Goal: Check status: Check status

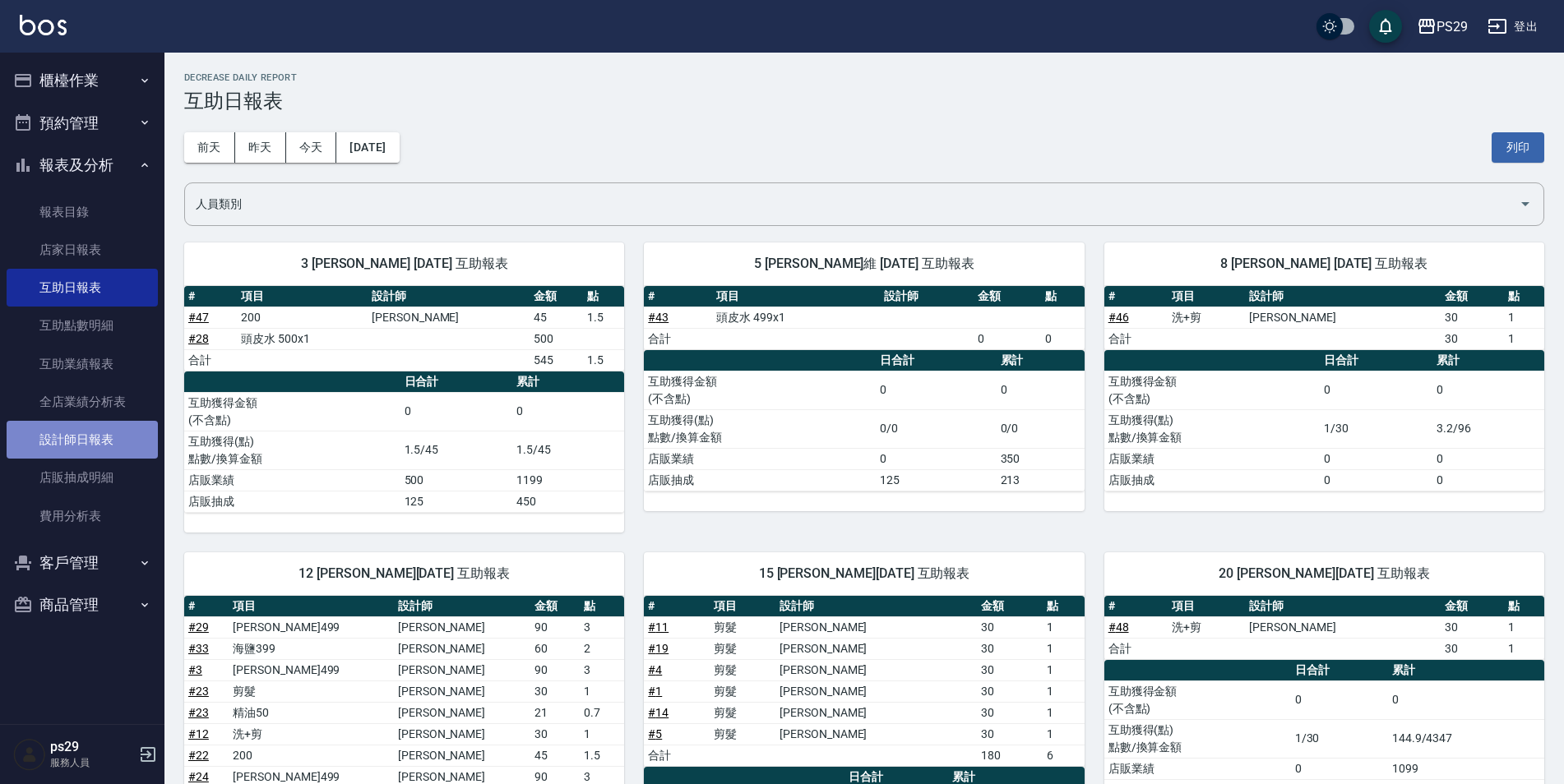
click at [94, 440] on link "設計師日報表" at bounding box center [82, 440] width 151 height 38
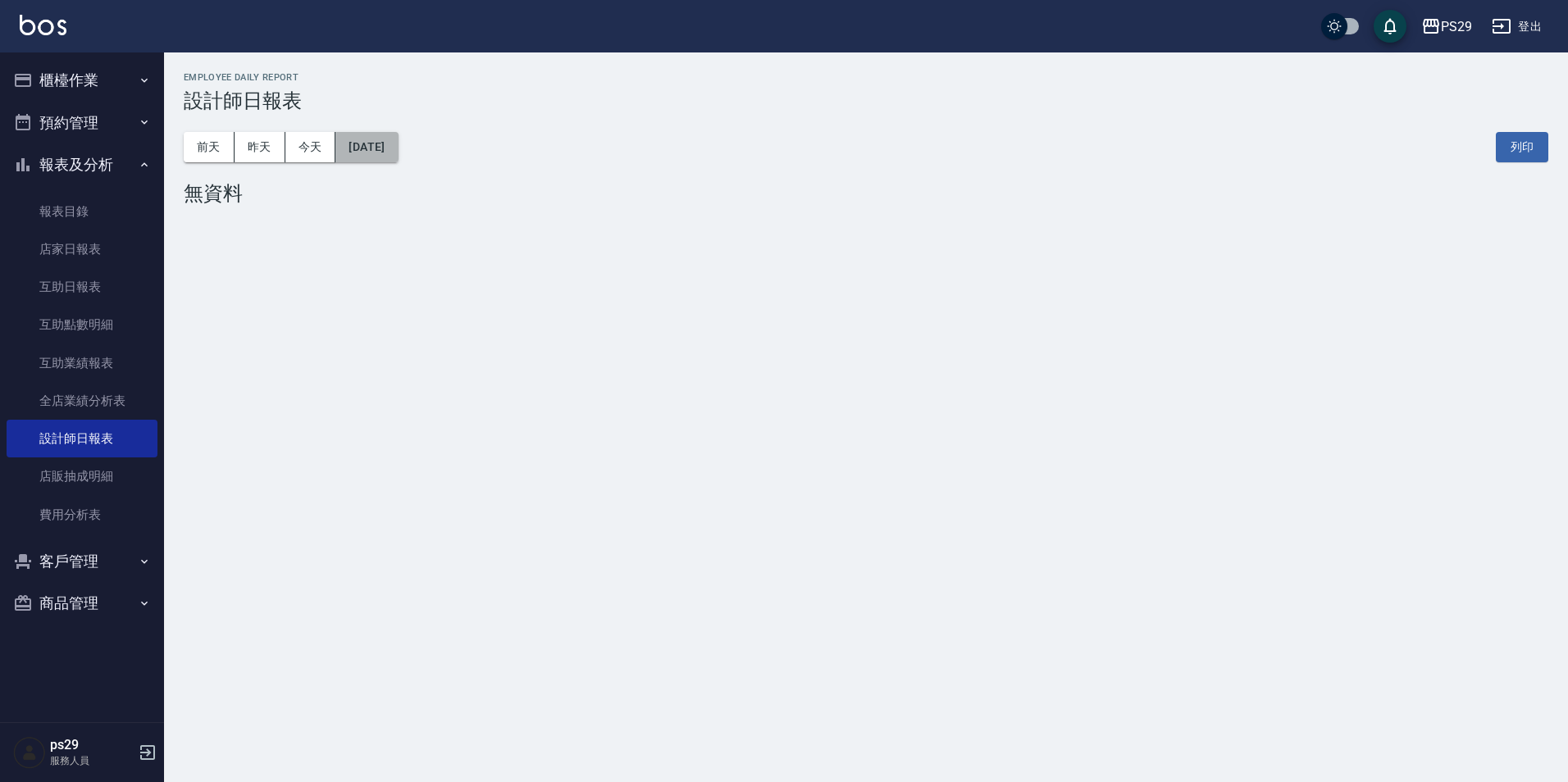
click at [389, 148] on button "[DATE]" at bounding box center [366, 147] width 63 height 31
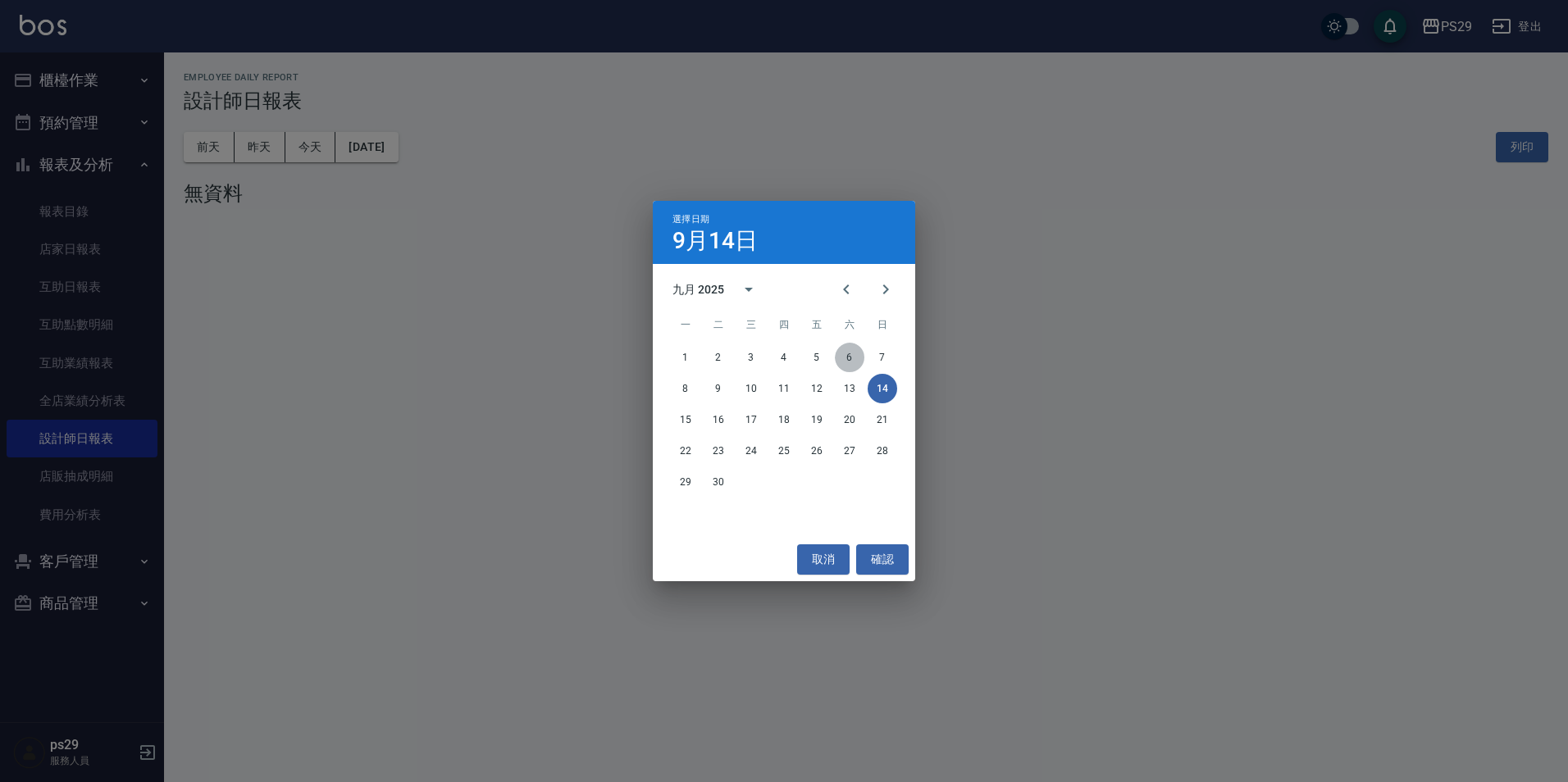
click at [857, 352] on button "6" at bounding box center [850, 357] width 30 height 30
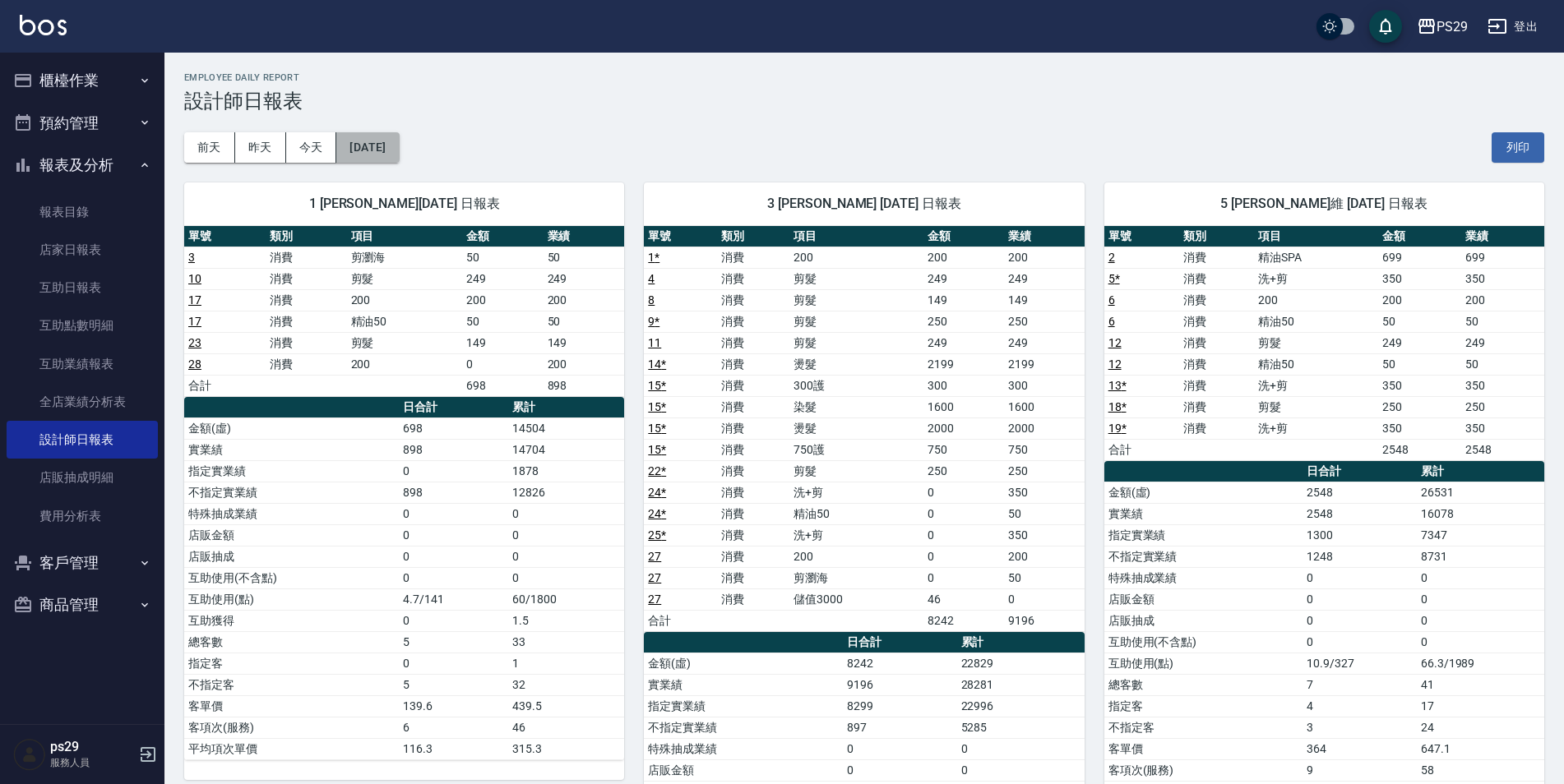
click at [399, 159] on button "[DATE]" at bounding box center [367, 147] width 63 height 31
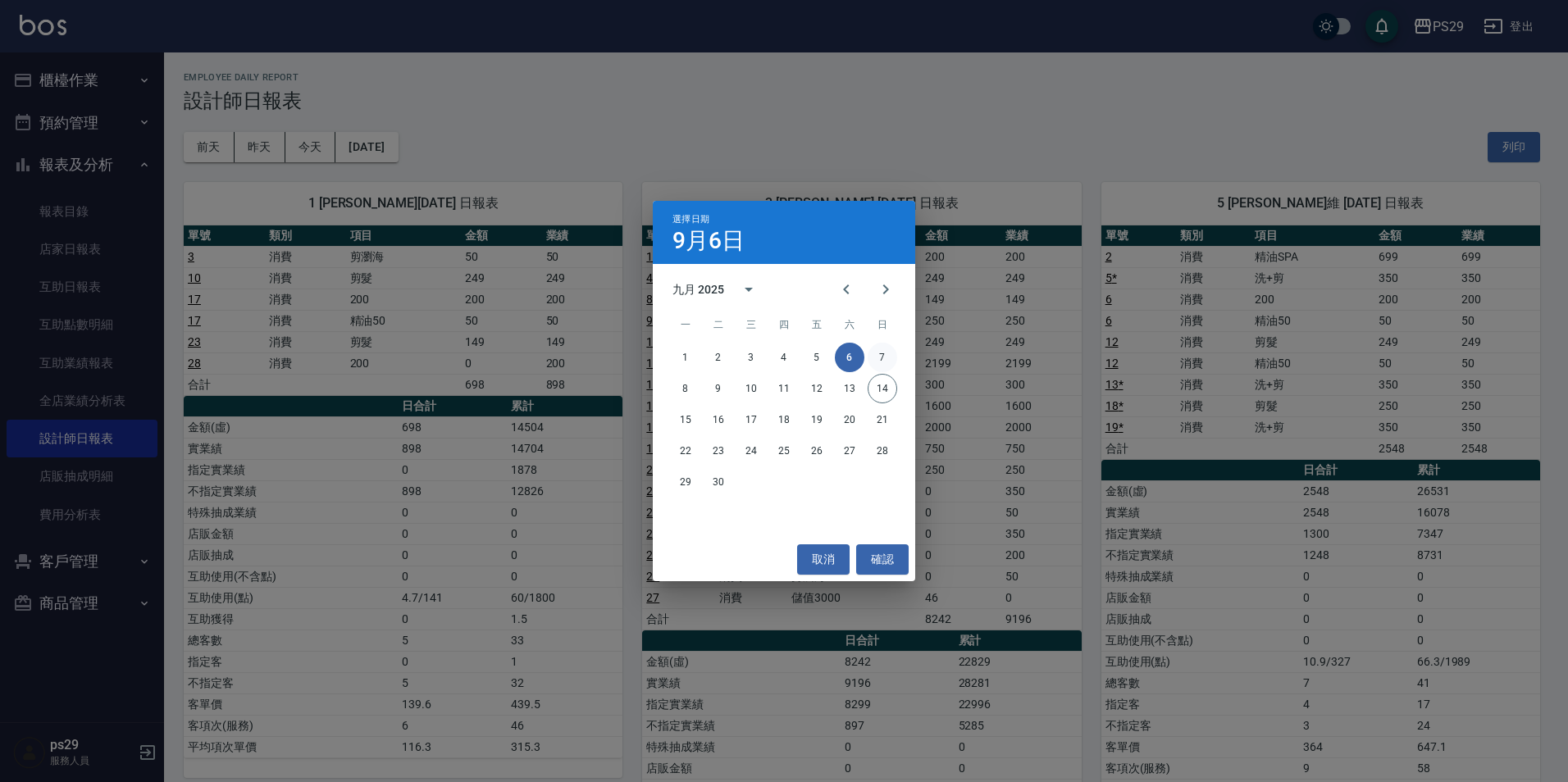
click at [886, 351] on button "7" at bounding box center [882, 357] width 30 height 30
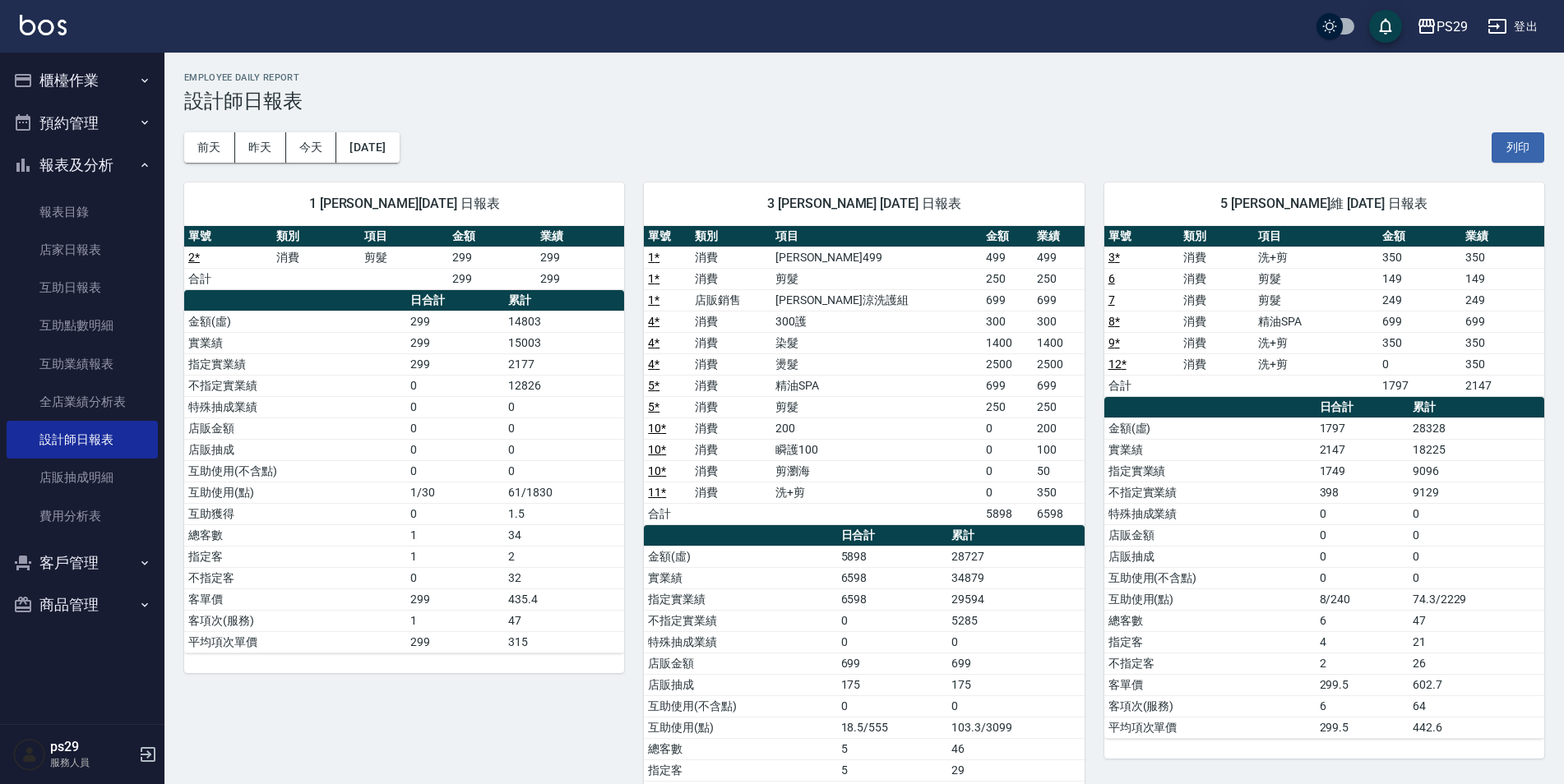
click at [381, 168] on div "1 [PERSON_NAME][DATE] 日報表 單號 類別 項目 金額 業績 2 * 消費 剪髮 299 299 合計 299 299 日合計 累計 金額…" at bounding box center [395, 525] width 460 height 724
click at [399, 149] on button "[DATE]" at bounding box center [367, 147] width 63 height 31
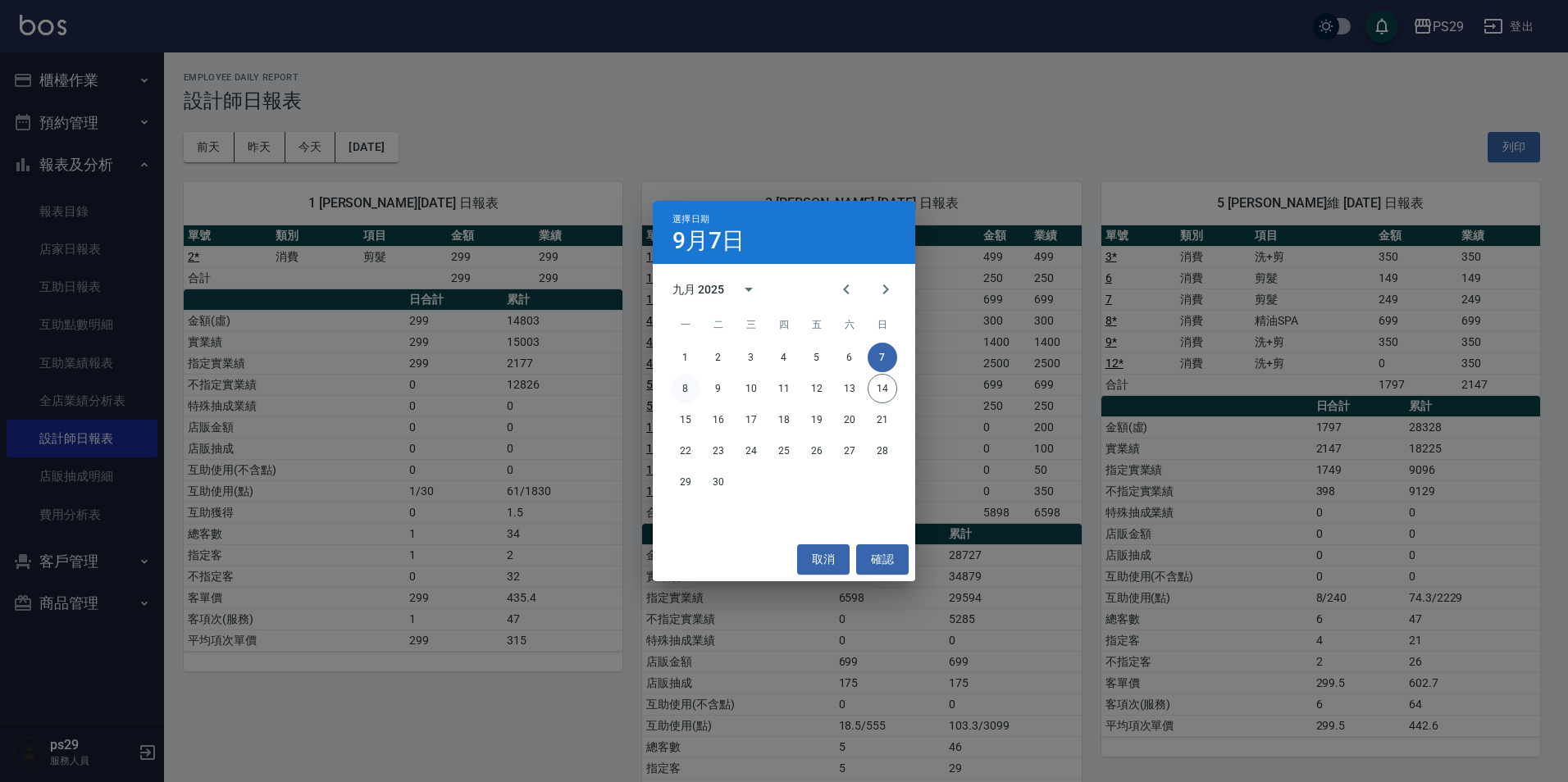
click at [685, 385] on button "8" at bounding box center [686, 389] width 30 height 30
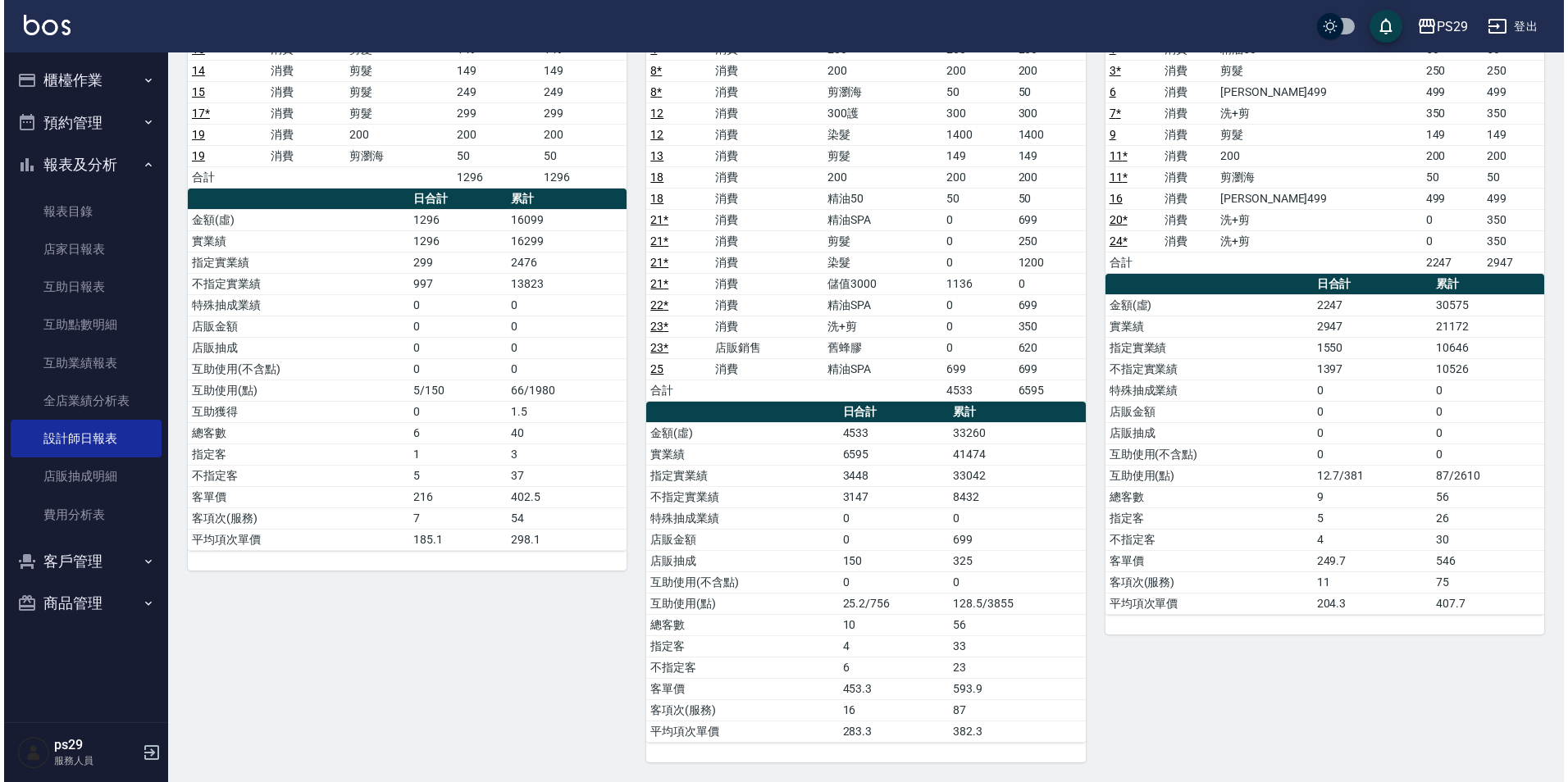
scroll to position [65, 0]
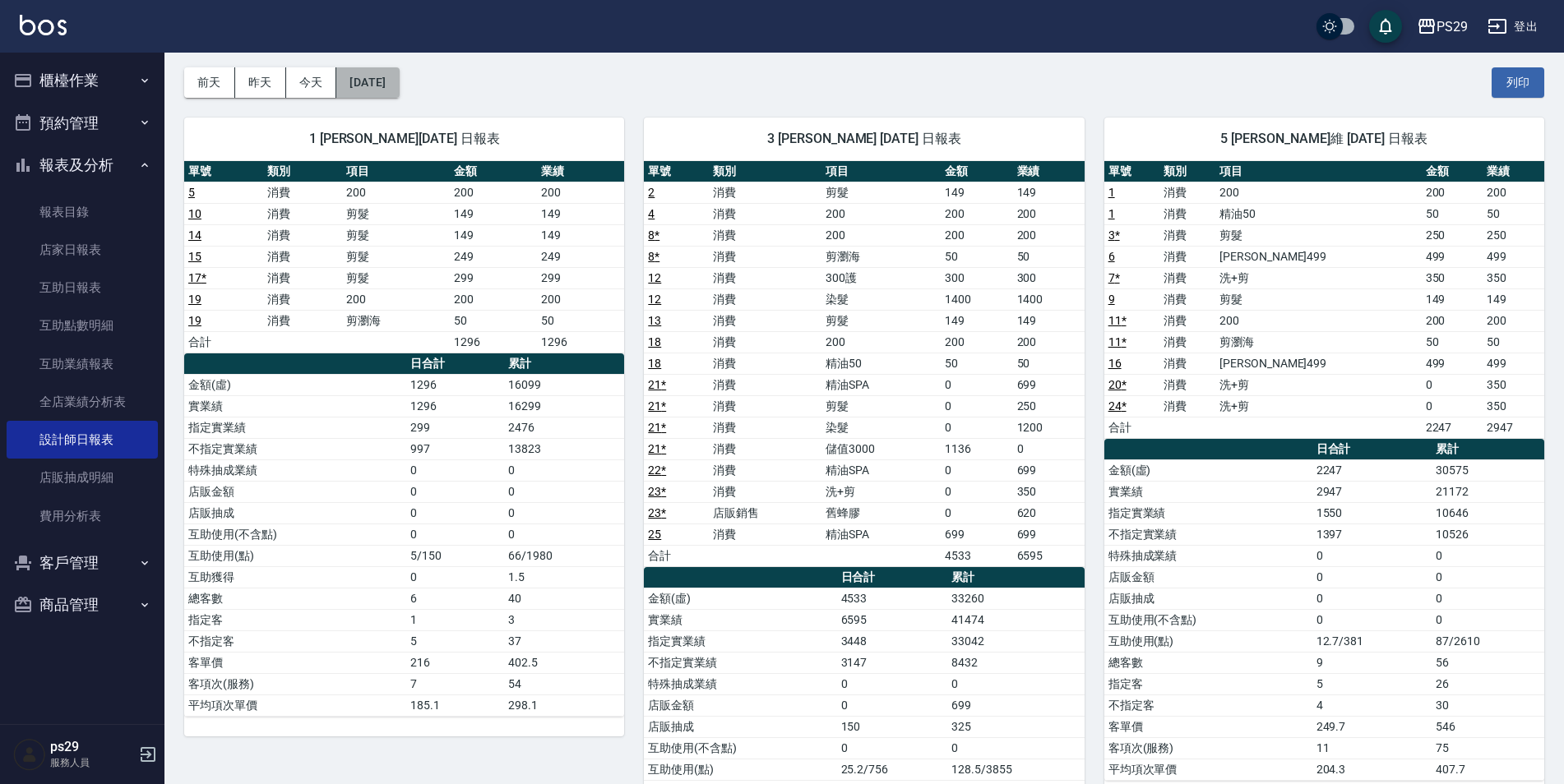
click at [399, 78] on button "[DATE]" at bounding box center [367, 82] width 63 height 31
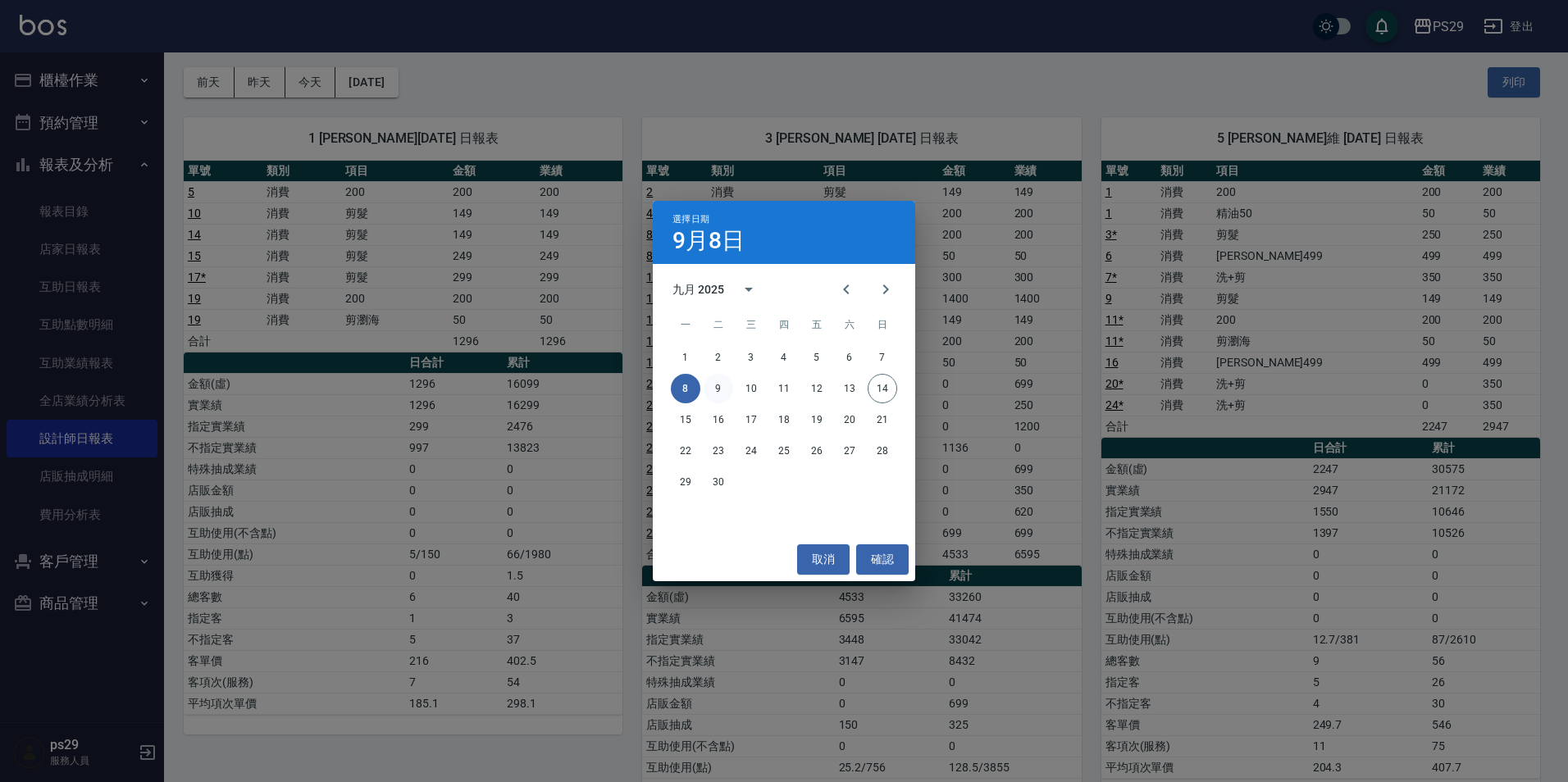
click at [731, 386] on button "9" at bounding box center [719, 389] width 30 height 30
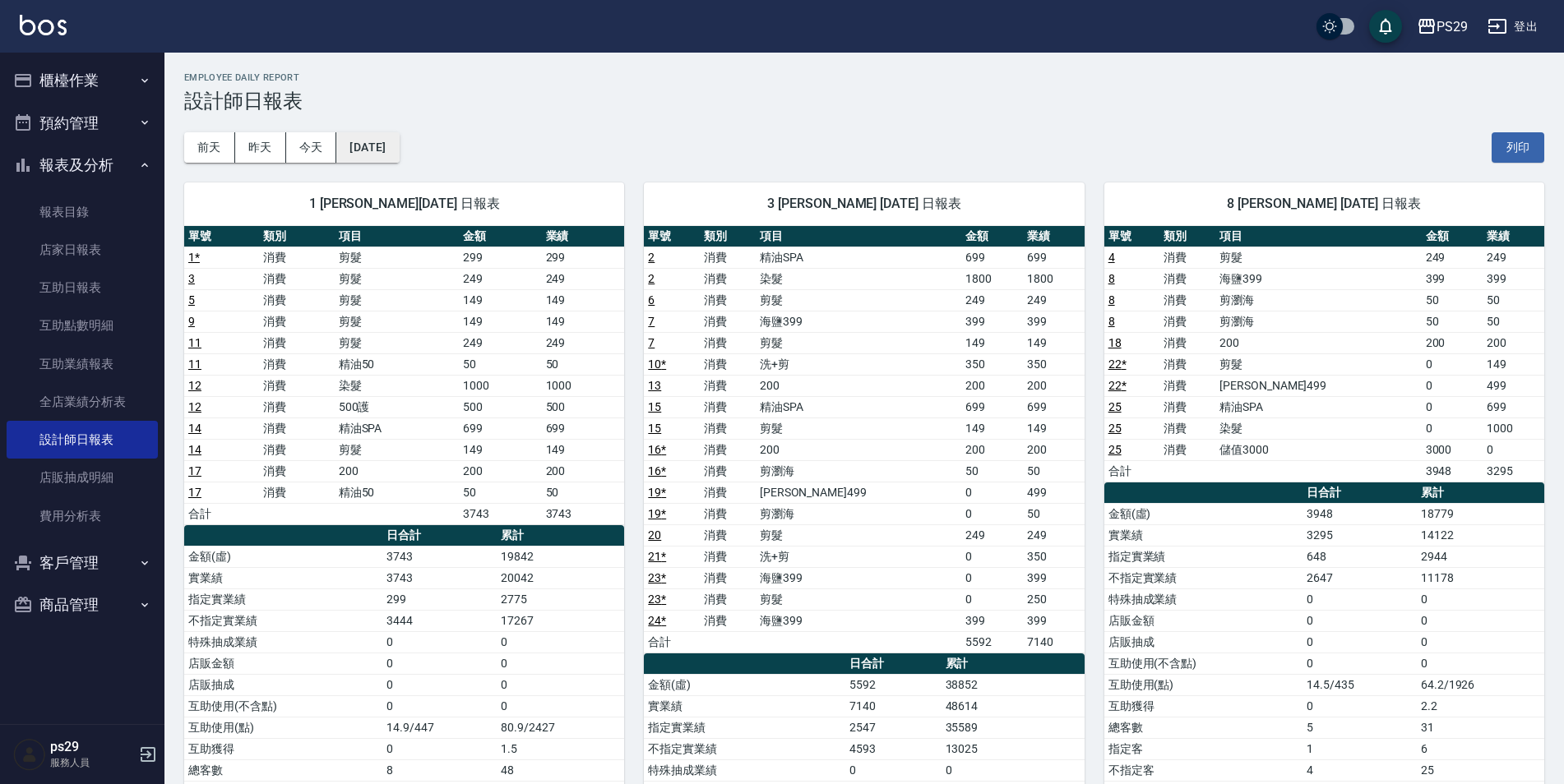
click at [383, 160] on button "[DATE]" at bounding box center [367, 147] width 63 height 31
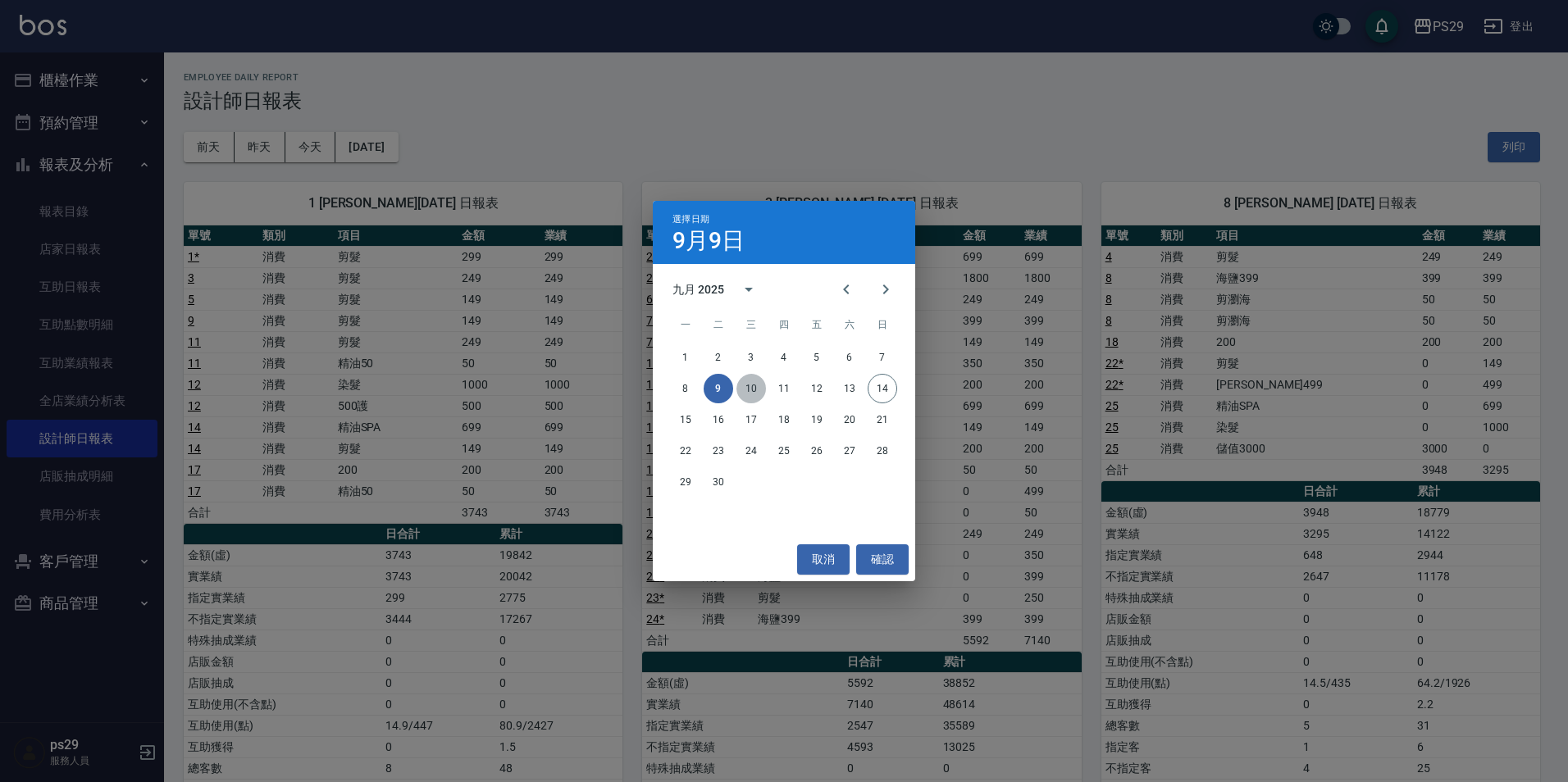
click at [758, 392] on button "10" at bounding box center [751, 389] width 30 height 30
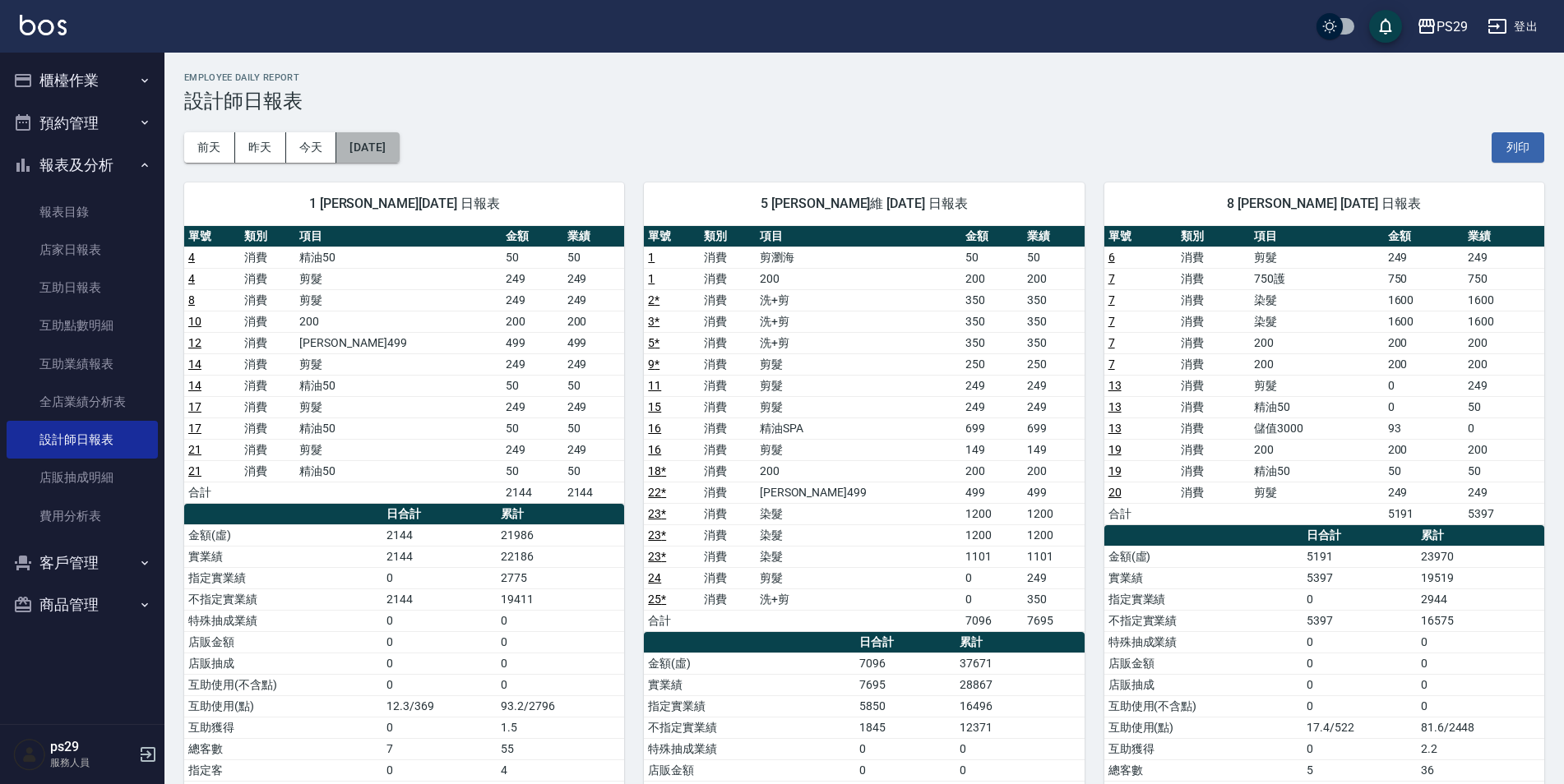
click at [399, 144] on button "[DATE]" at bounding box center [367, 147] width 63 height 31
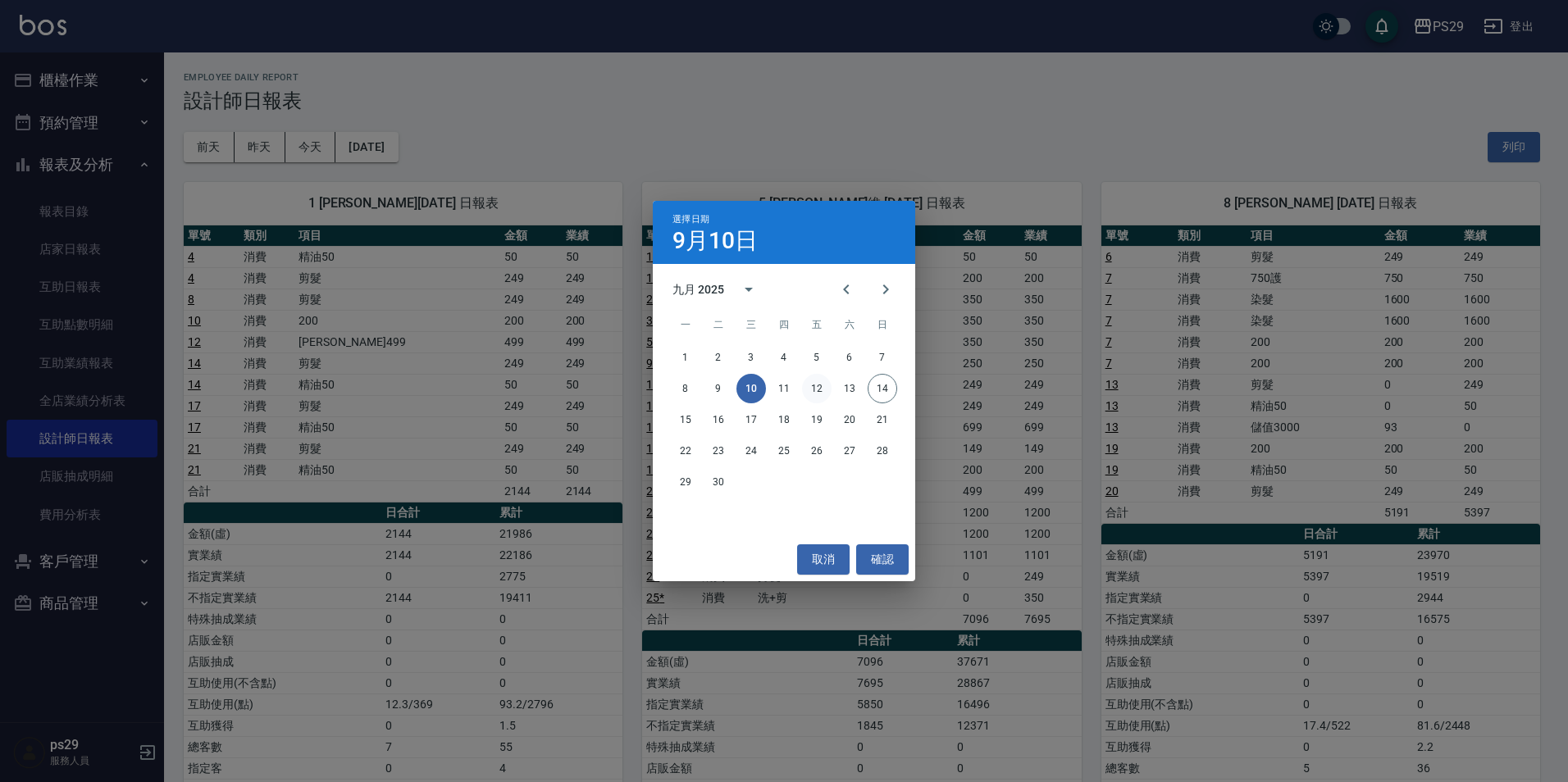
click at [819, 393] on button "12" at bounding box center [817, 389] width 30 height 30
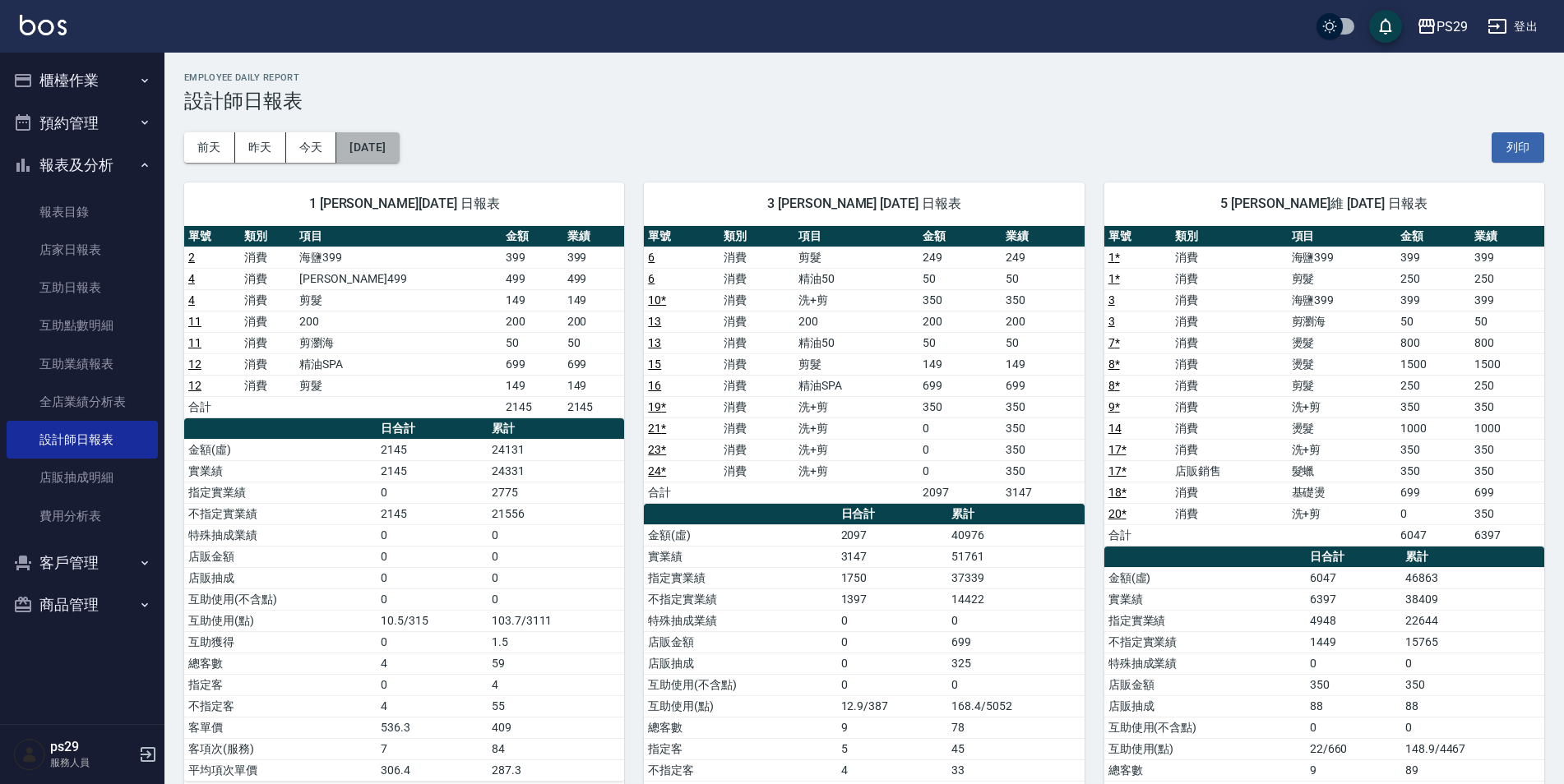
click at [367, 138] on button "[DATE]" at bounding box center [367, 147] width 63 height 31
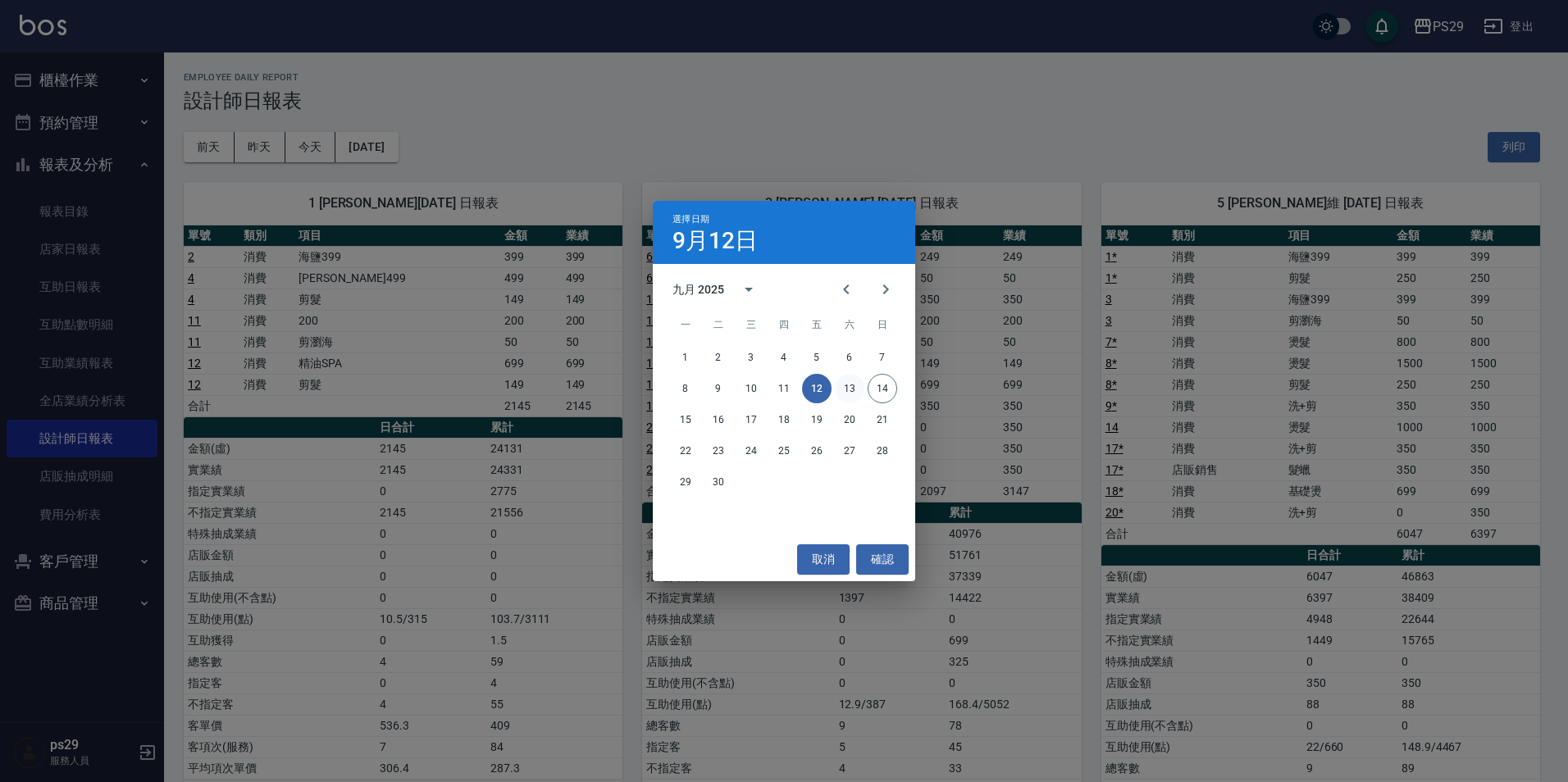
click at [858, 387] on button "13" at bounding box center [850, 389] width 30 height 30
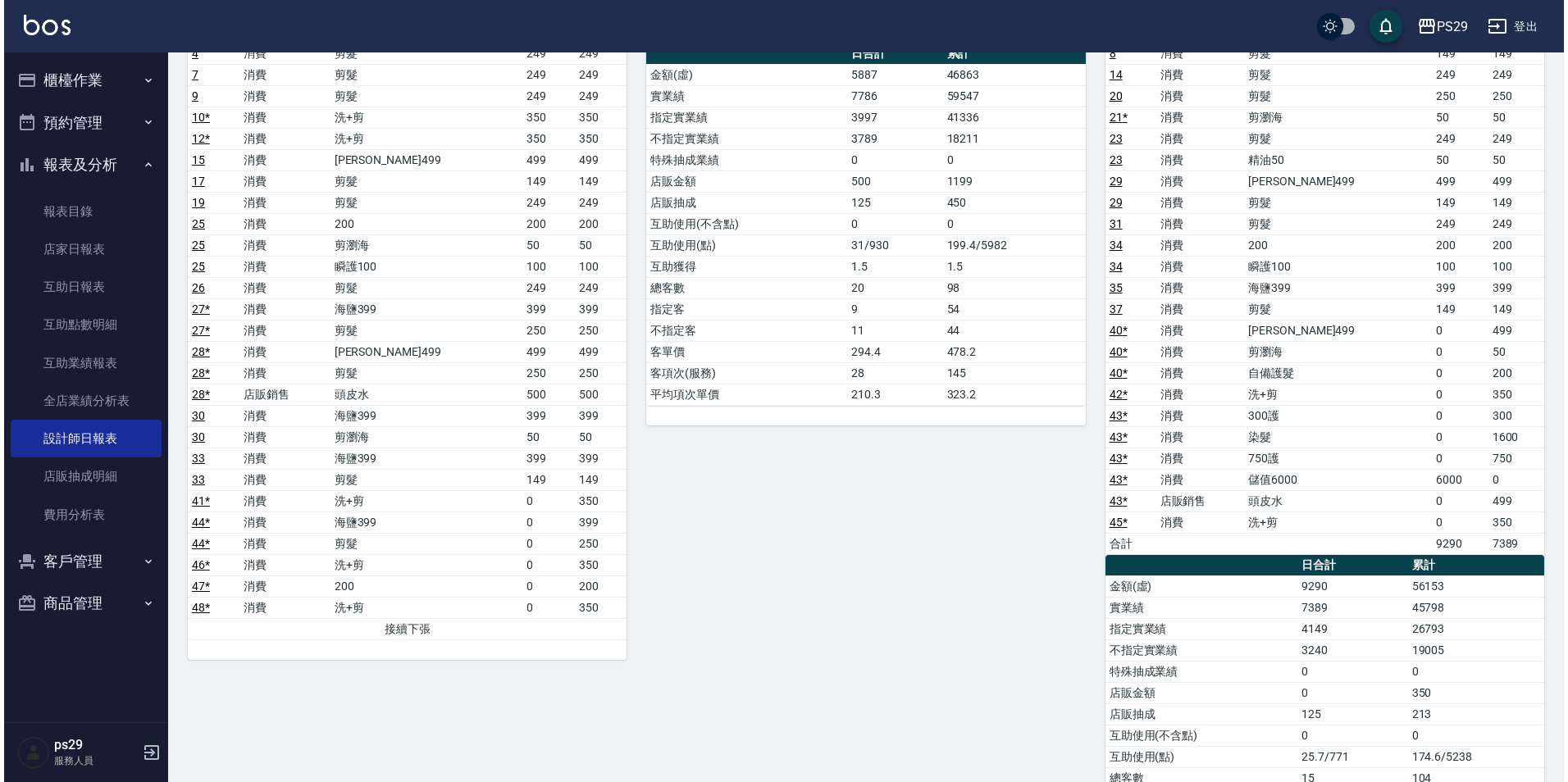
scroll to position [82, 0]
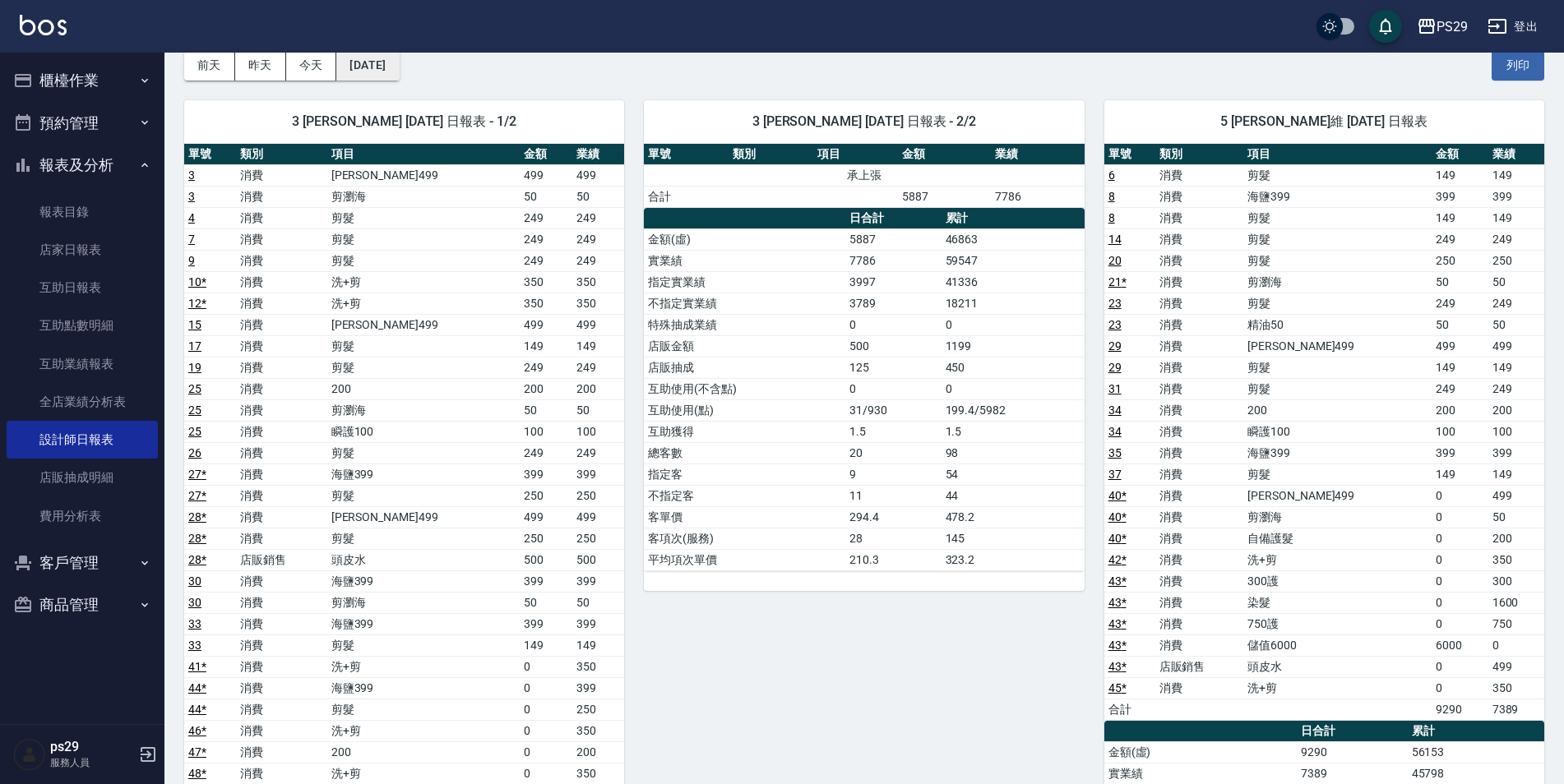
click at [399, 65] on button "[DATE]" at bounding box center [367, 65] width 63 height 31
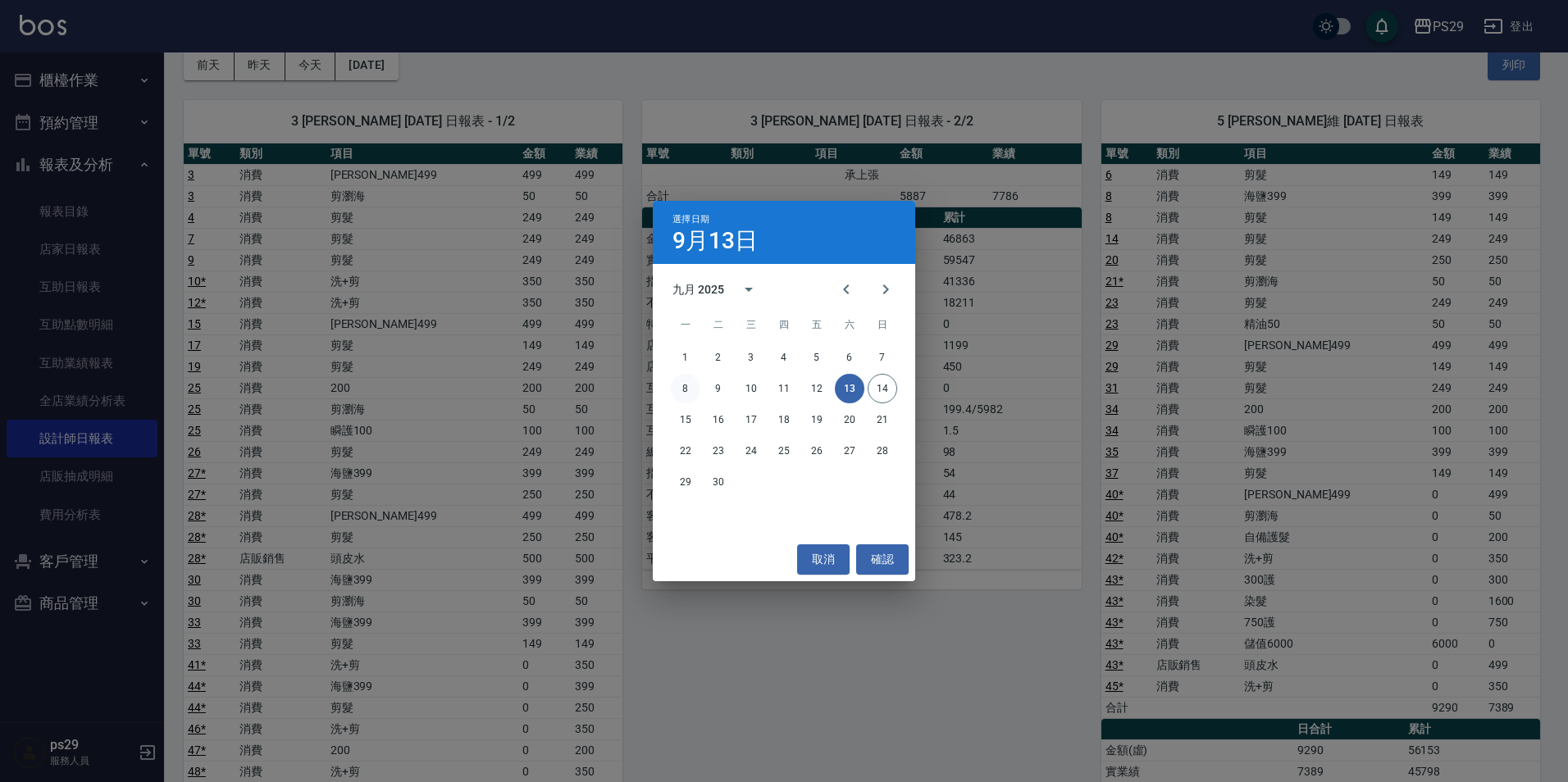
click at [694, 390] on button "8" at bounding box center [686, 389] width 30 height 30
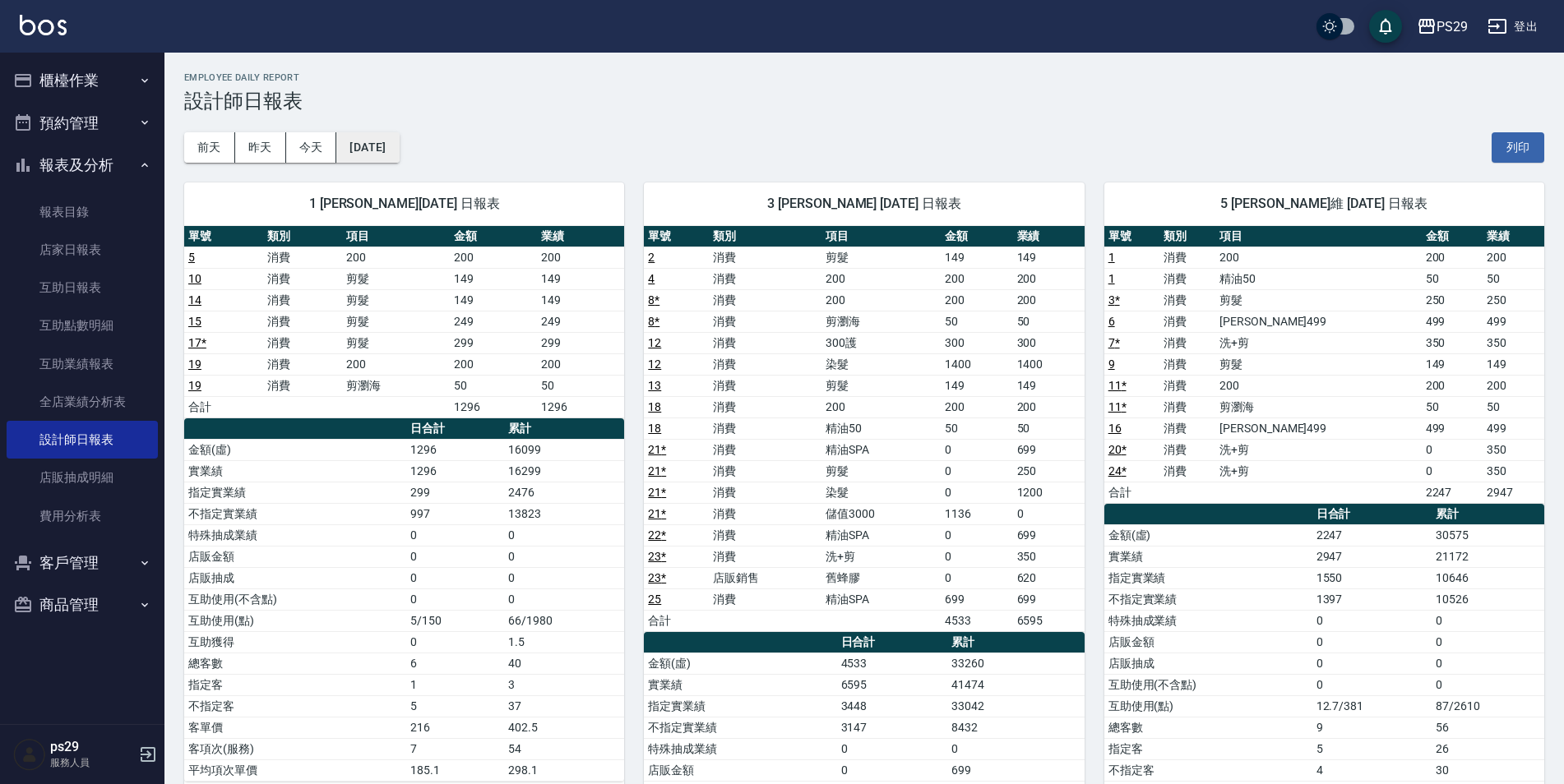
click at [386, 139] on button "[DATE]" at bounding box center [367, 147] width 63 height 31
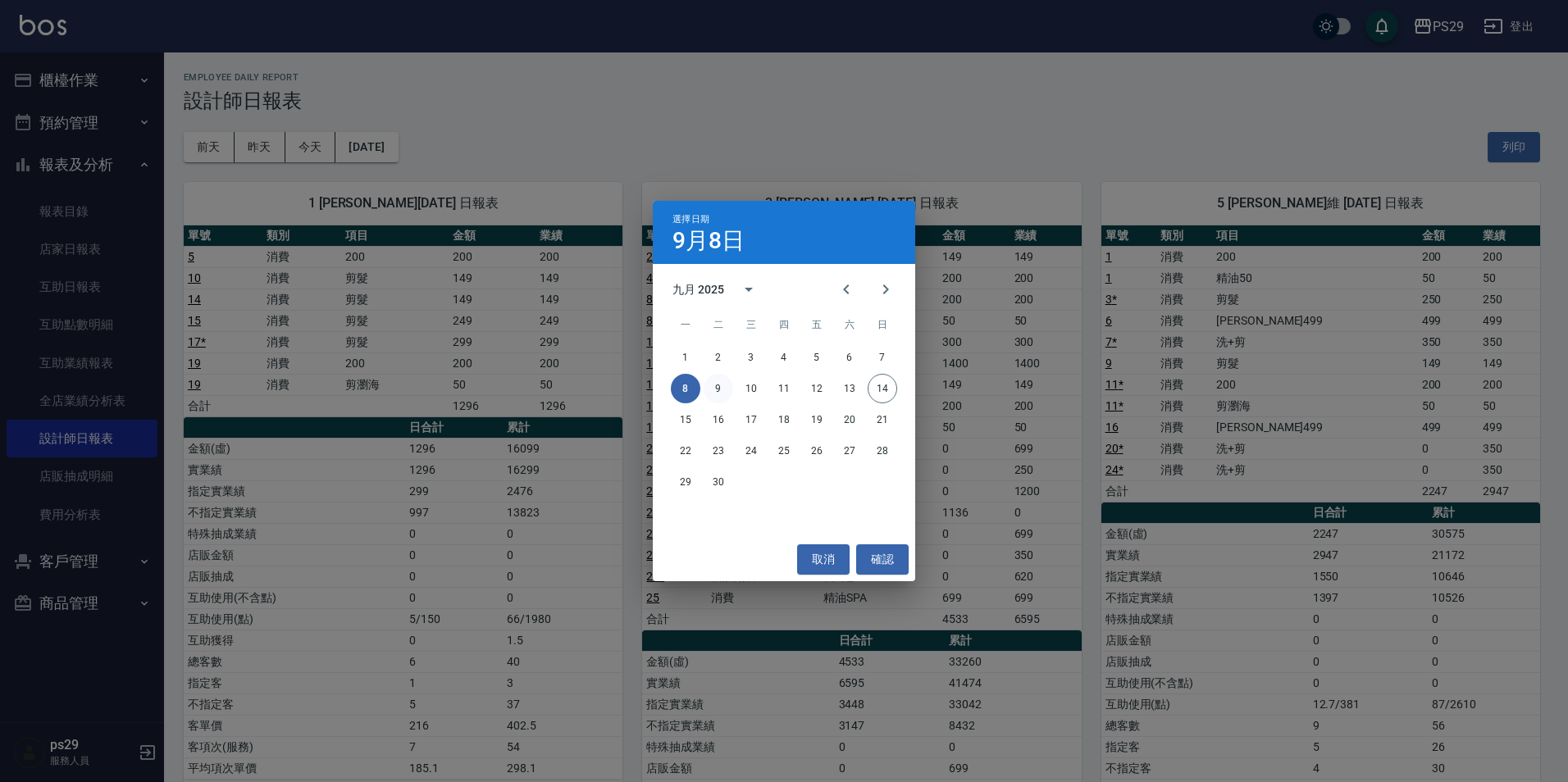
click at [730, 391] on button "9" at bounding box center [719, 389] width 30 height 30
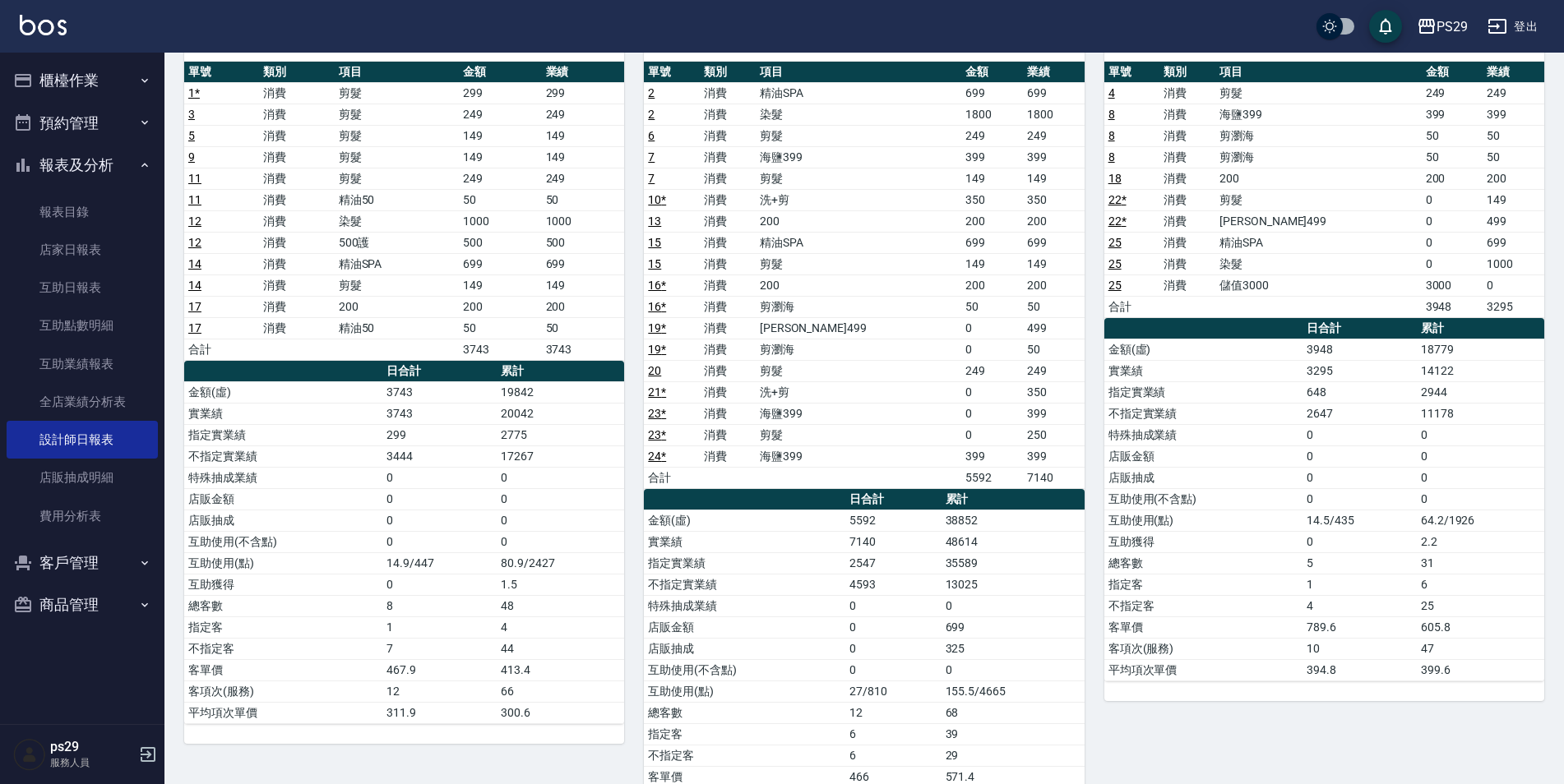
scroll to position [251, 0]
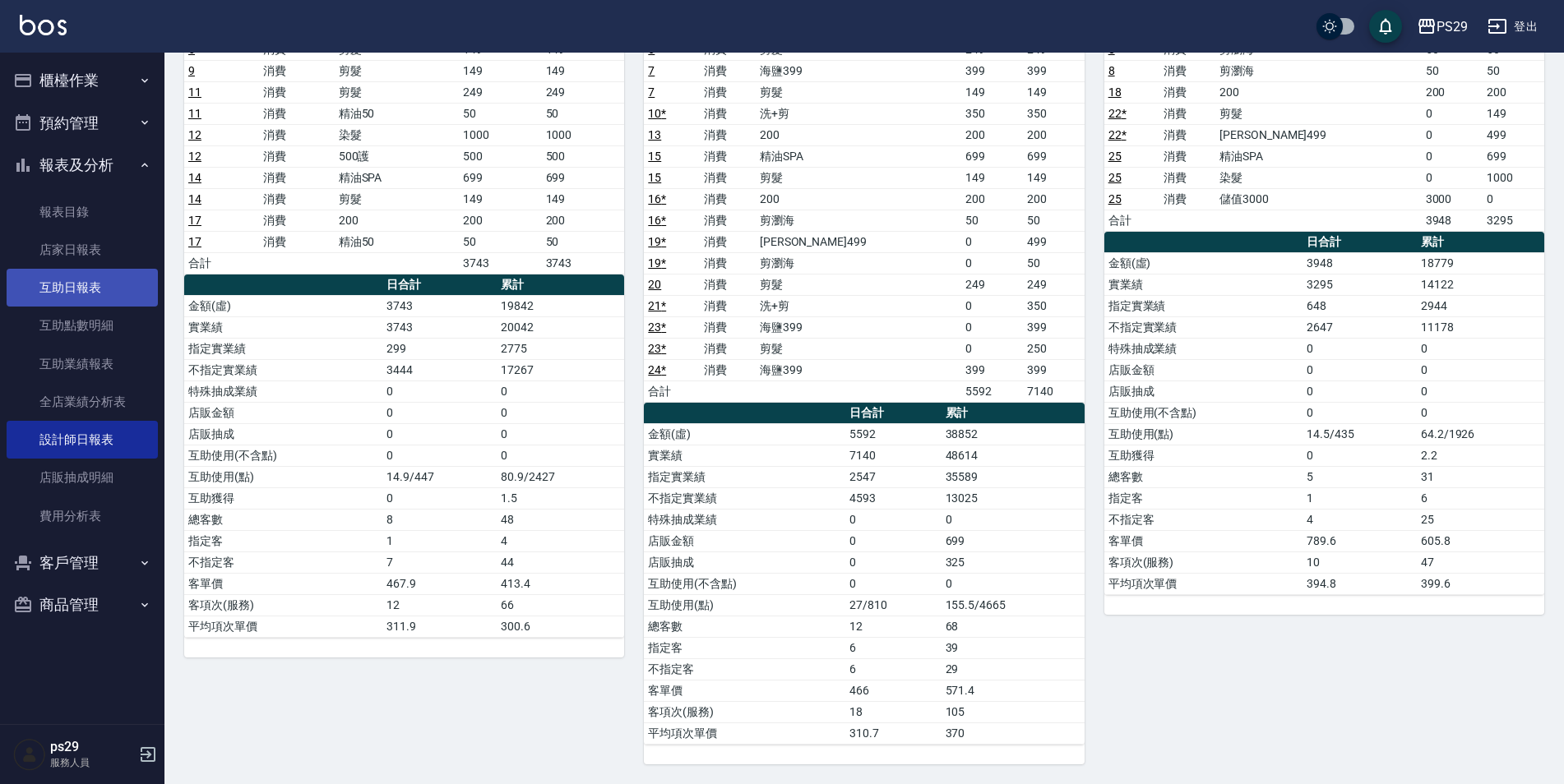
click at [122, 289] on link "互助日報表" at bounding box center [82, 288] width 151 height 38
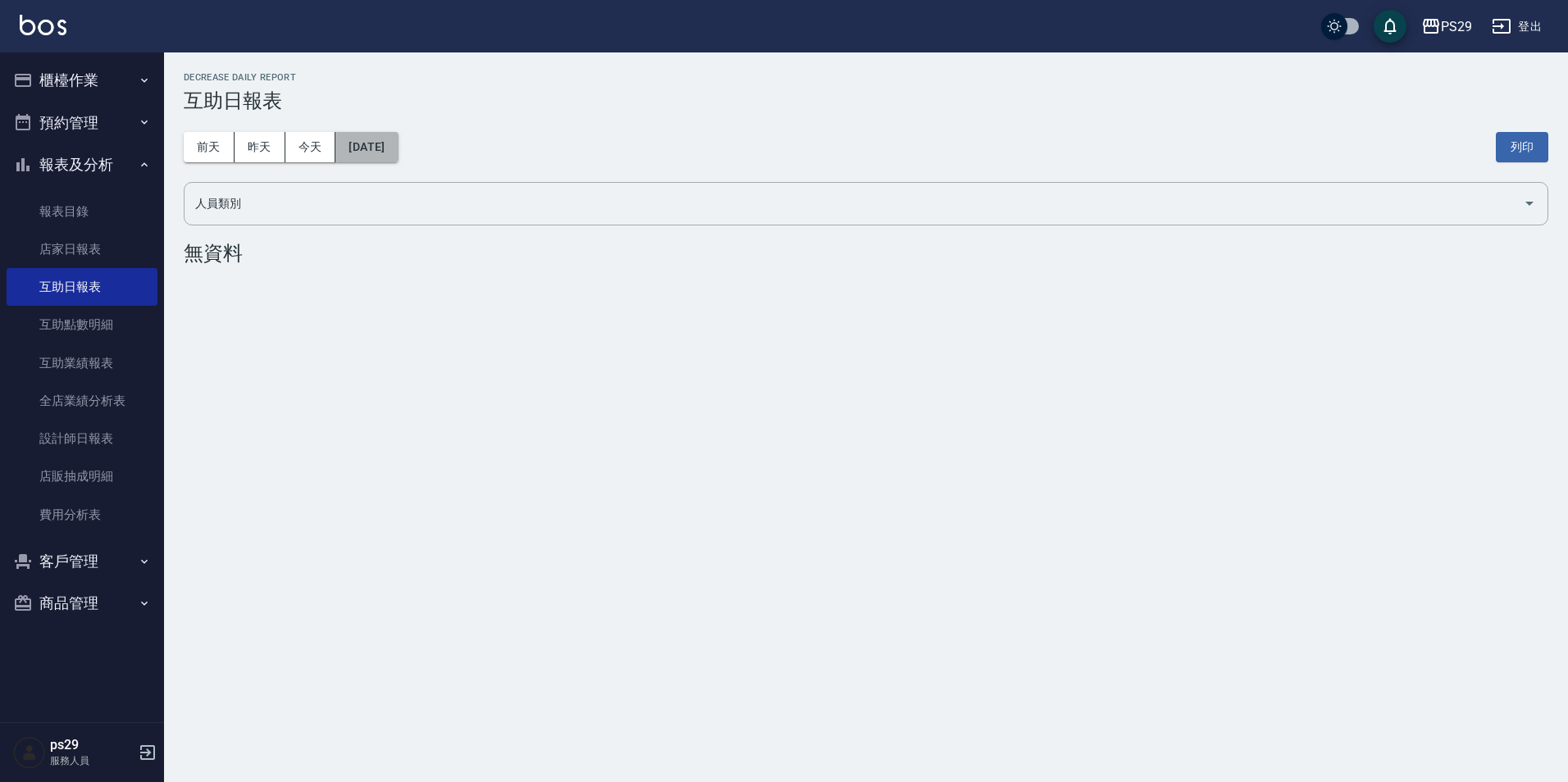
click at [398, 148] on button "[DATE]" at bounding box center [366, 147] width 63 height 31
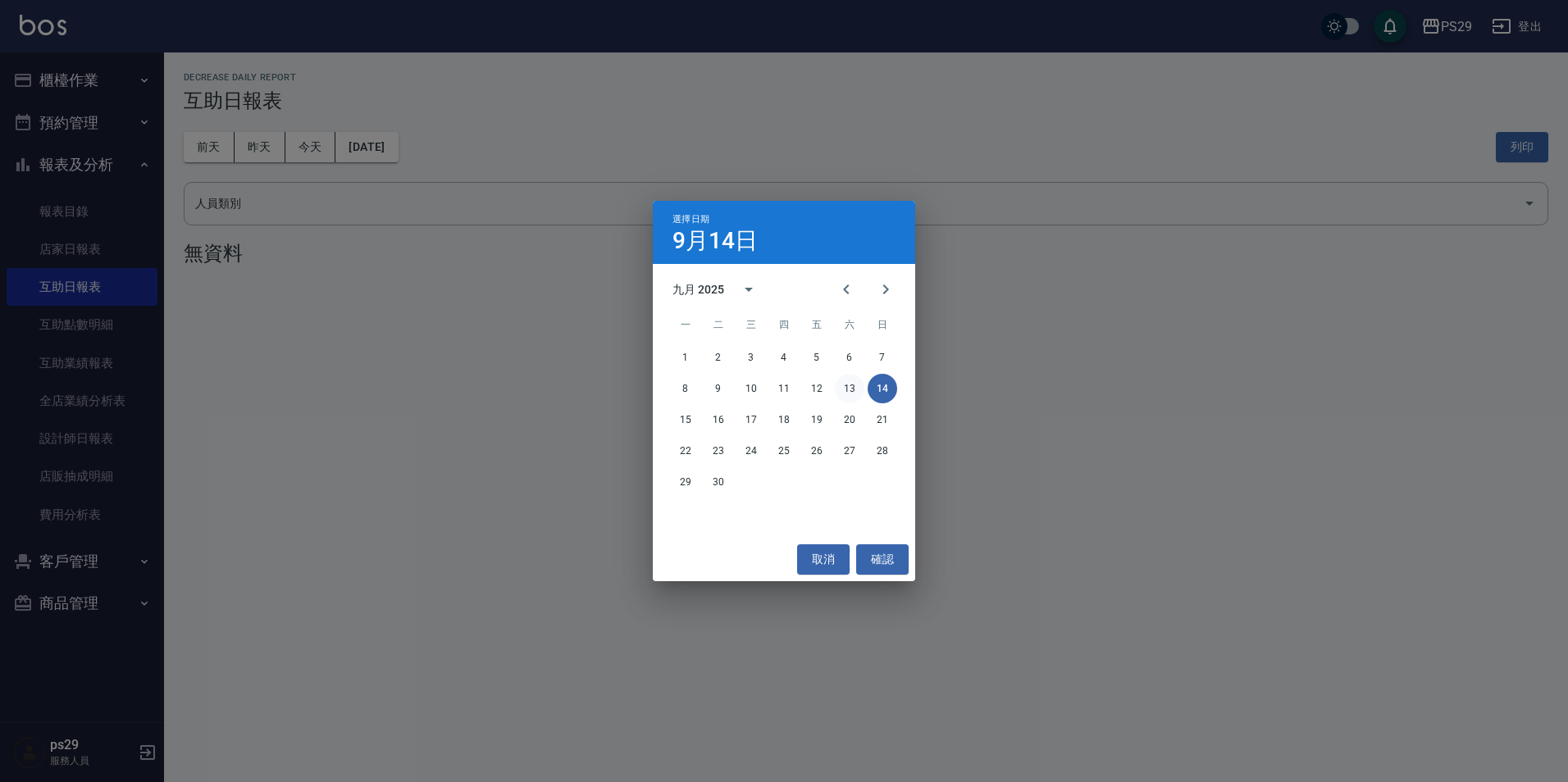
click at [845, 385] on button "13" at bounding box center [850, 389] width 30 height 30
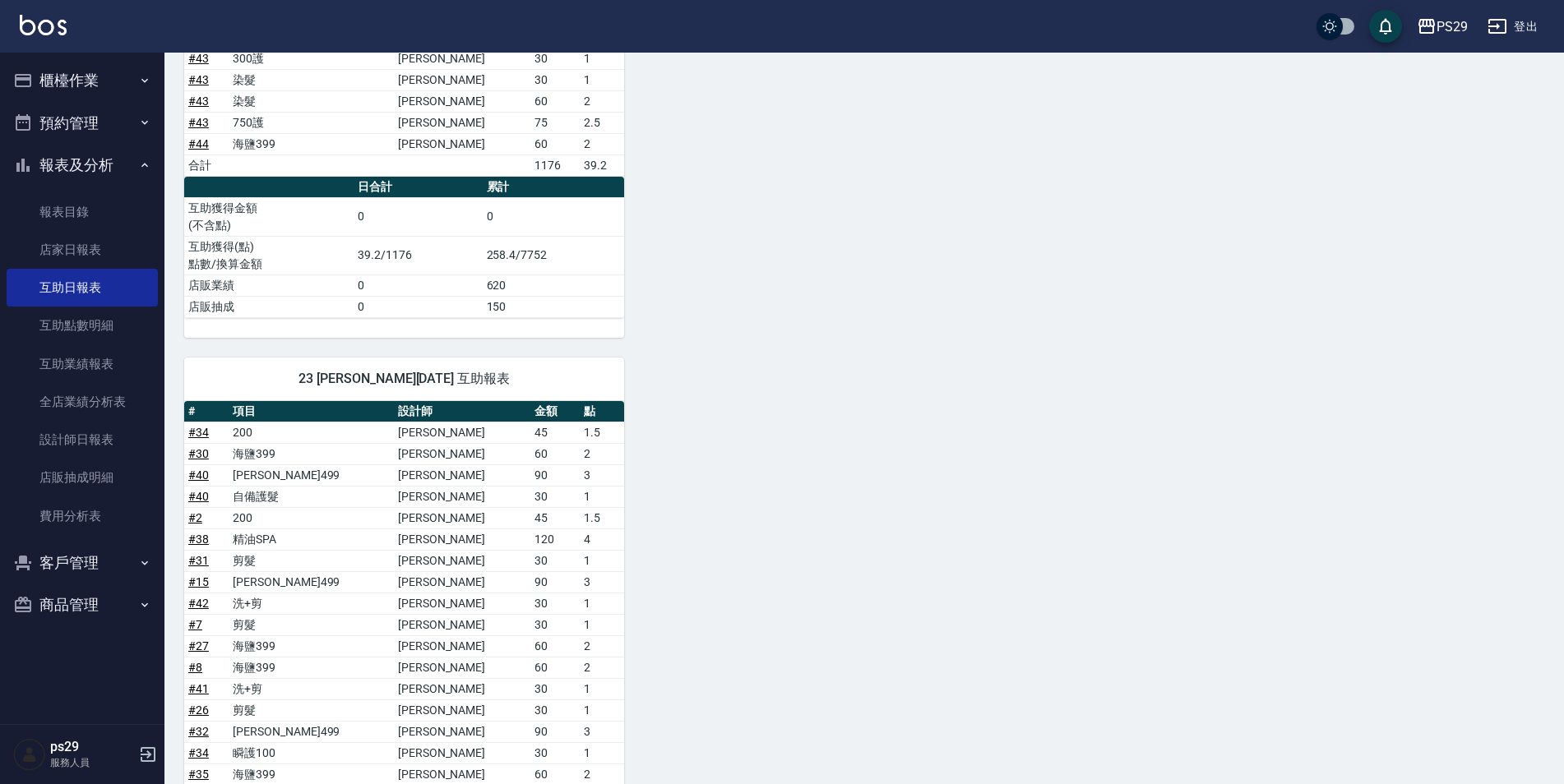
scroll to position [1157, 0]
